Goal: Transaction & Acquisition: Book appointment/travel/reservation

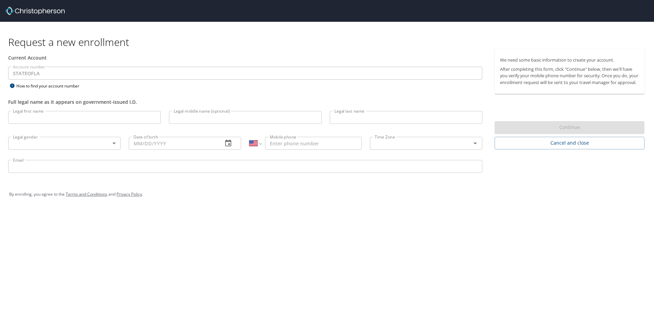
select select "US"
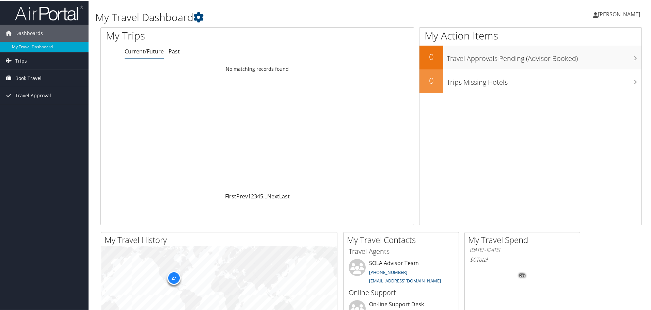
click at [32, 74] on span "Book Travel" at bounding box center [28, 77] width 26 height 17
click at [26, 105] on link "Book/Manage Online Trips" at bounding box center [44, 101] width 89 height 10
